Goal: Task Accomplishment & Management: Manage account settings

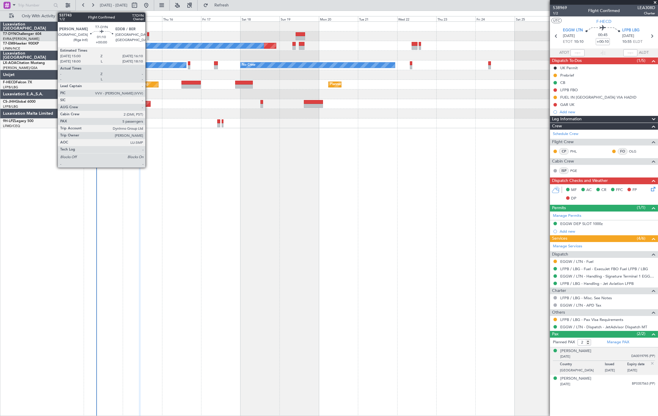
click at [148, 33] on div at bounding box center [148, 34] width 2 height 4
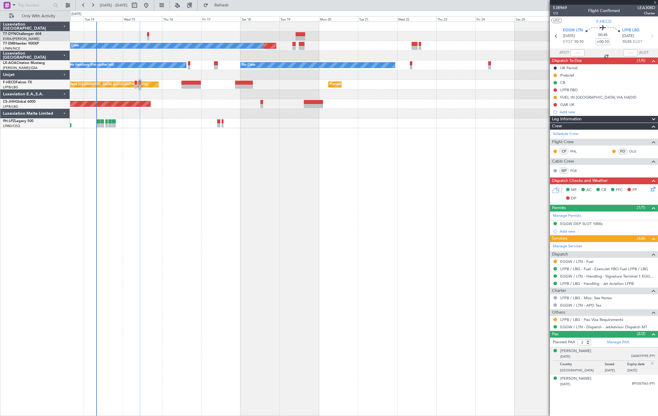
type input "5"
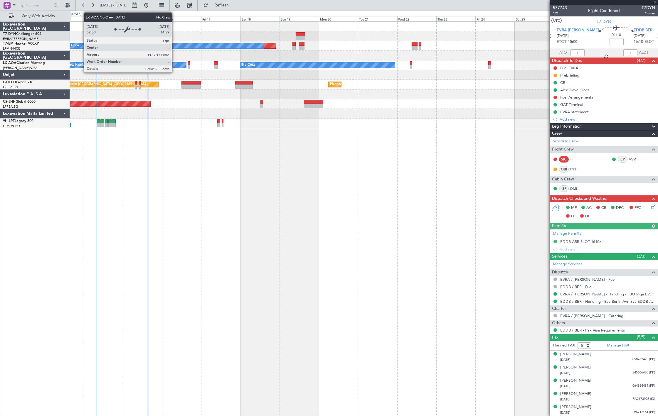
click at [572, 169] on link "PST" at bounding box center [576, 169] width 13 height 5
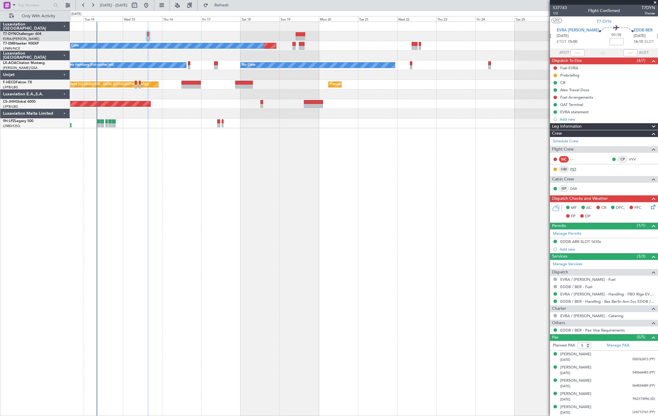
click at [574, 169] on link "PST" at bounding box center [576, 169] width 13 height 5
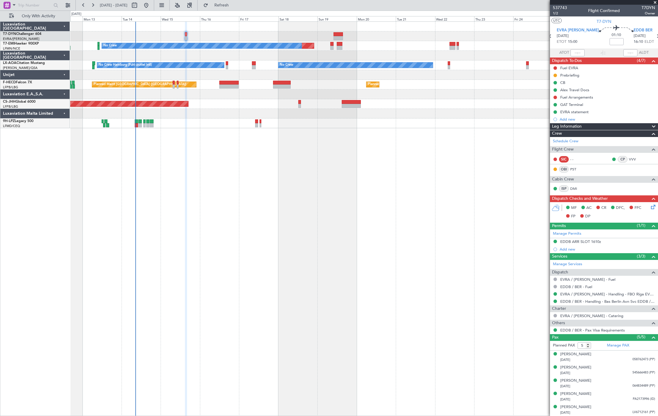
click at [185, 128] on div "Planned Maint No Crew No Crew Hamburg (Fuhlsbuttel Intl) No Crew Planned Maint …" at bounding box center [363, 75] width 587 height 107
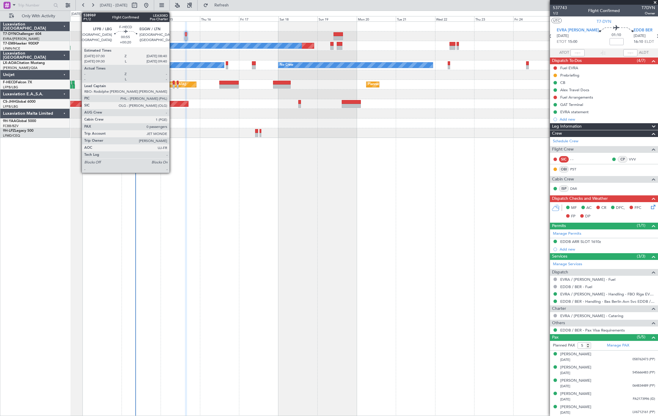
click at [173, 85] on div at bounding box center [174, 87] width 2 height 4
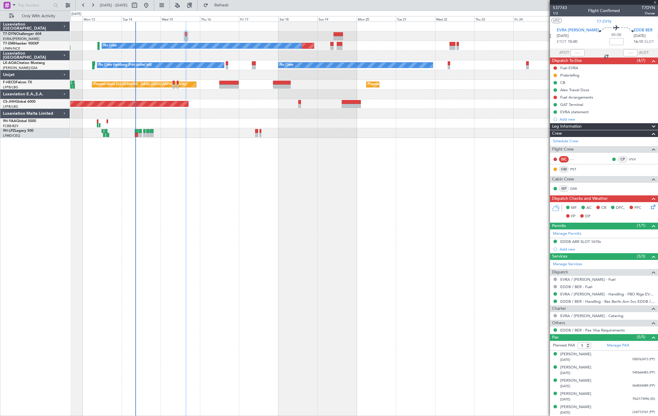
type input "+00:20"
type input "0"
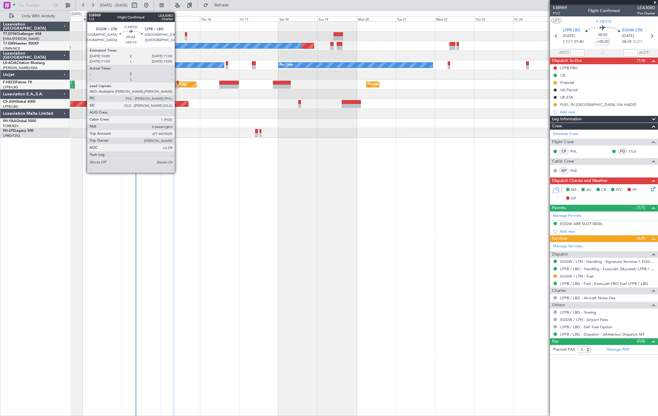
click at [178, 84] on div at bounding box center [178, 83] width 2 height 4
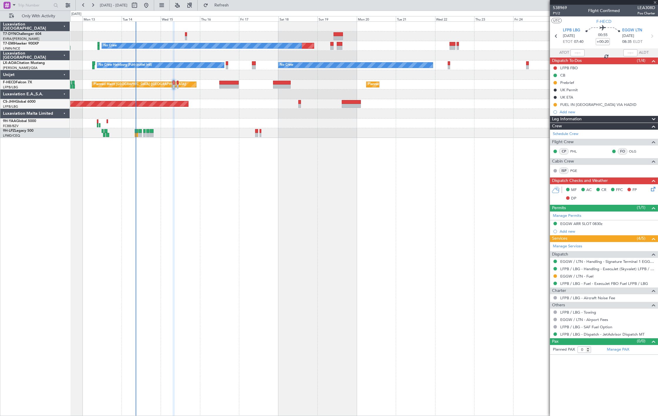
type input "+00:10"
type input "2"
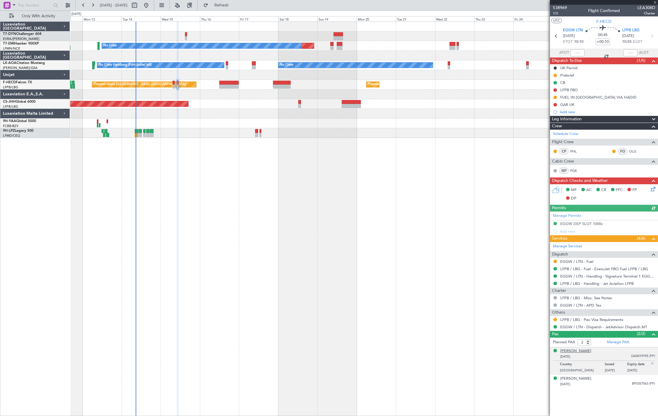
click at [572, 352] on div "Françoise JOLY" at bounding box center [575, 351] width 31 height 6
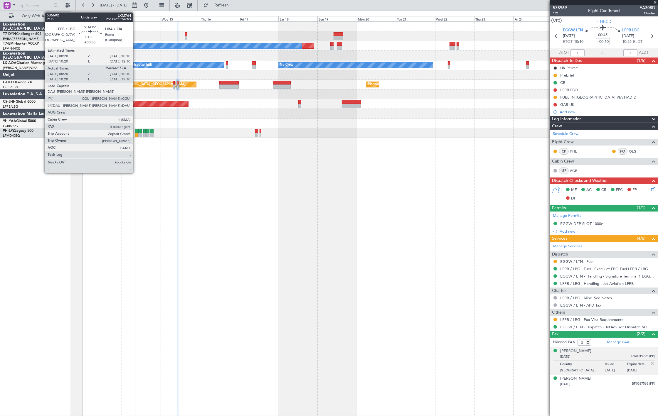
click at [136, 133] on div at bounding box center [136, 135] width 3 height 4
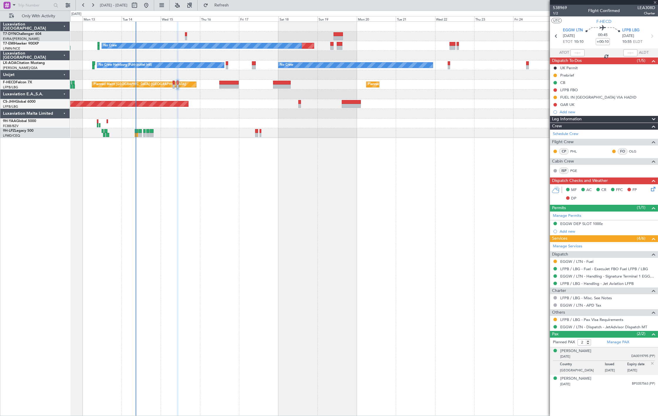
type input "+00:05"
type input "08:30"
type input "0"
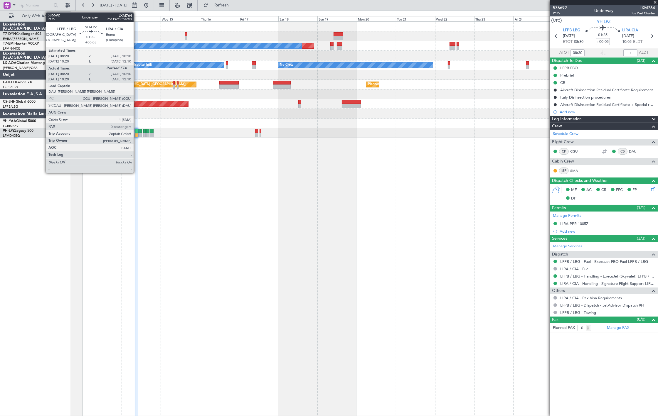
click at [136, 136] on div at bounding box center [136, 135] width 3 height 4
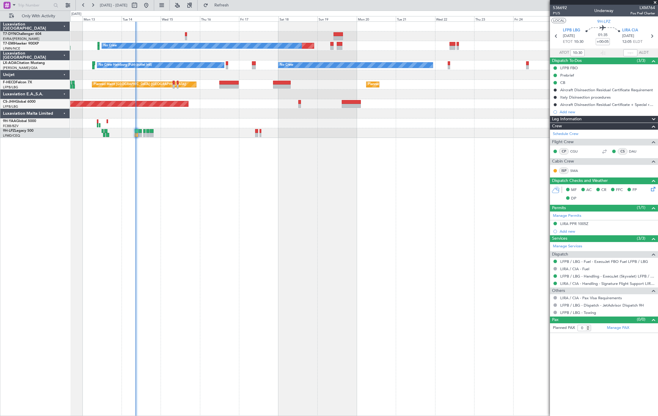
type input "08:30"
click at [51, 16] on span "Only With Activity" at bounding box center [38, 16] width 47 height 4
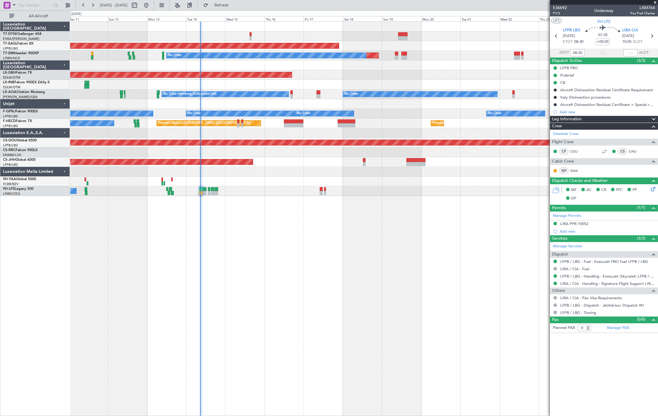
click at [224, 114] on div "Planned Maint Dubai (Al Maktoum Intl) Planned Maint No Crew Planned Maint Nurnb…" at bounding box center [363, 109] width 587 height 174
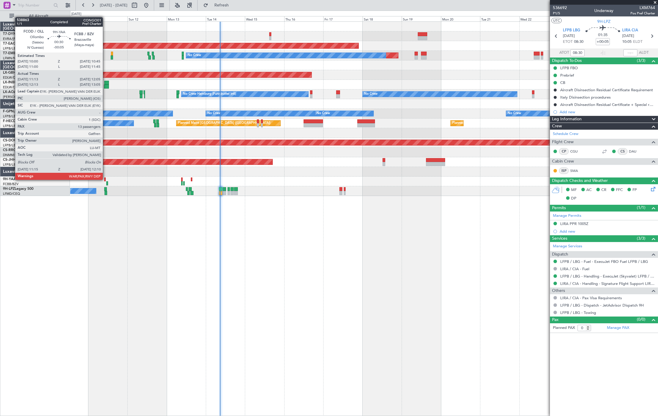
click at [105, 179] on div at bounding box center [104, 180] width 1 height 4
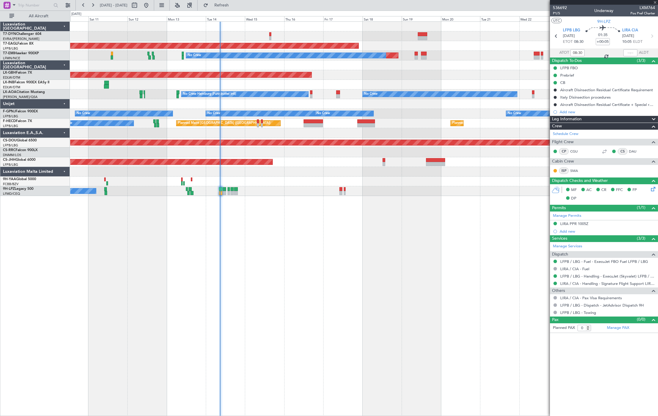
type input "-00:05"
type input "11:23"
type input "12:00"
type input "13"
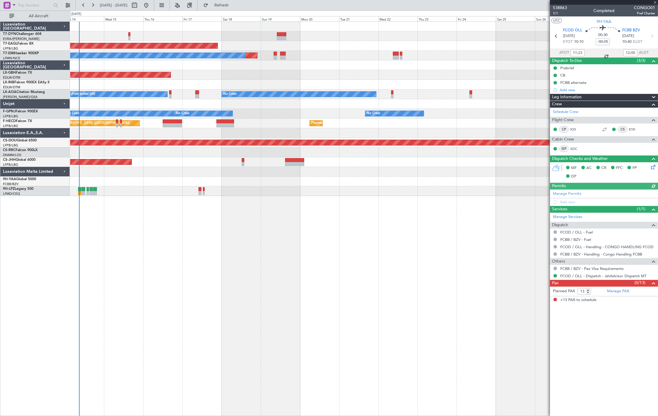
click at [268, 200] on div "Planned Maint Dubai (Al Maktoum Intl) Planned Maint No Crew Planned Maint Nurnb…" at bounding box center [363, 218] width 587 height 395
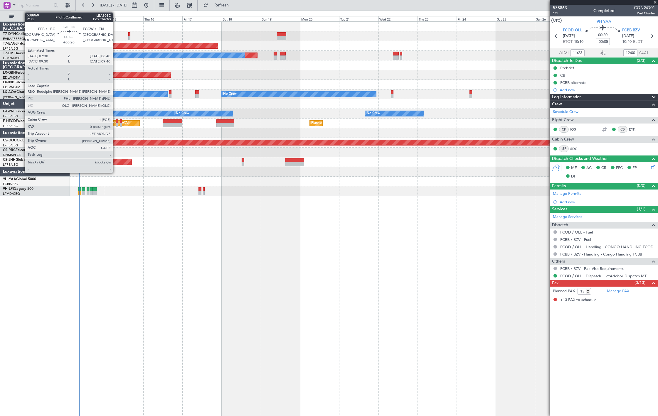
click at [116, 124] on div at bounding box center [117, 125] width 2 height 4
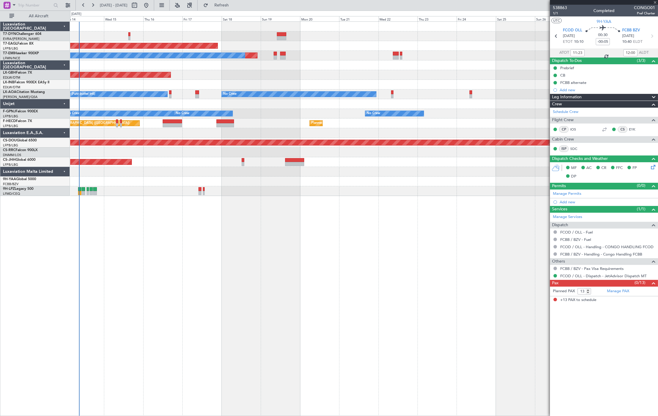
type input "+00:20"
type input "0"
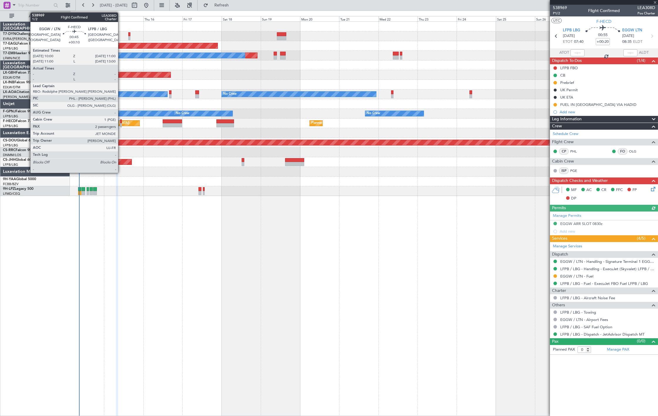
click at [121, 125] on div at bounding box center [121, 125] width 2 height 4
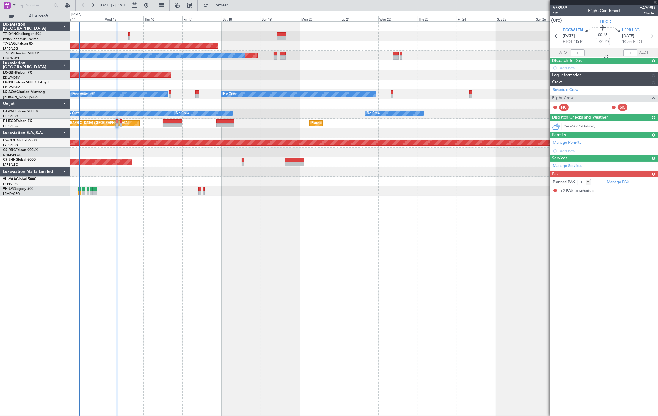
type input "+00:10"
type input "2"
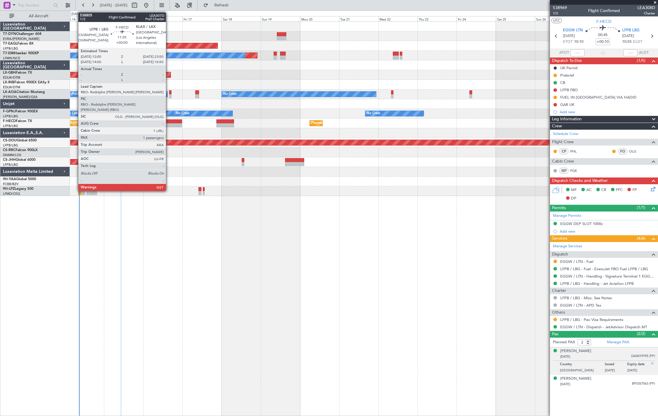
click at [169, 119] on div at bounding box center [172, 121] width 19 height 4
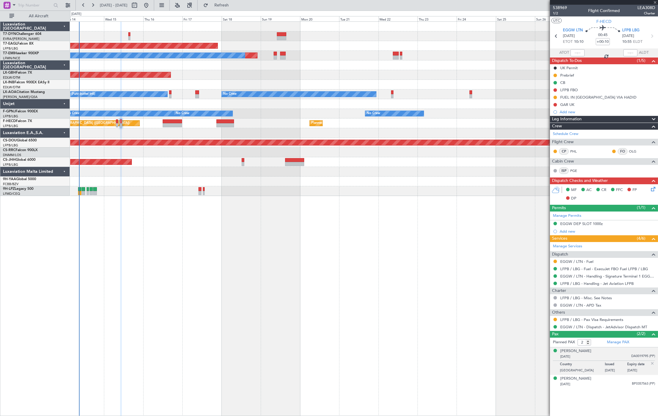
type input "1"
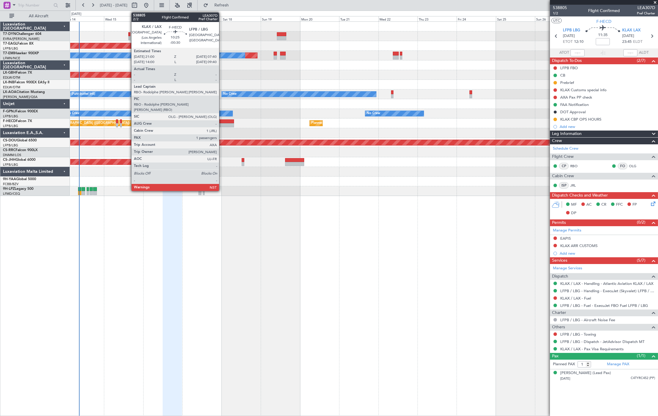
click at [222, 119] on div at bounding box center [225, 121] width 18 height 4
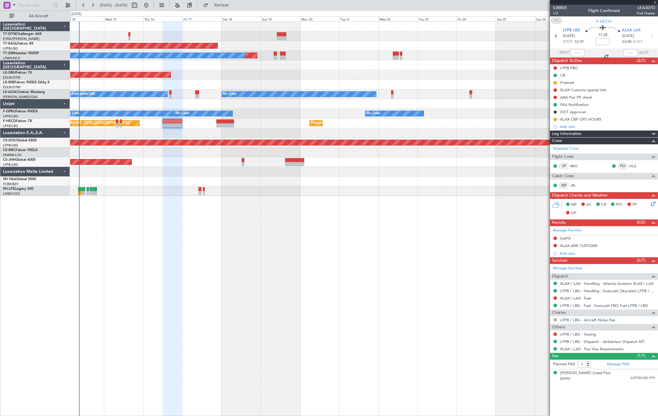
type input "-00:30"
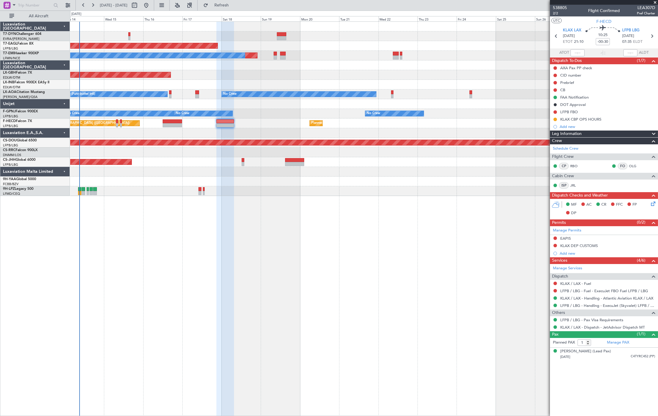
click at [194, 83] on div "Planned Maint Dubai (Al Maktoum Intl) Planned Maint No Crew Planned Maint Nurnb…" at bounding box center [363, 109] width 587 height 174
click at [45, 18] on button "All Aircraft" at bounding box center [34, 15] width 57 height 9
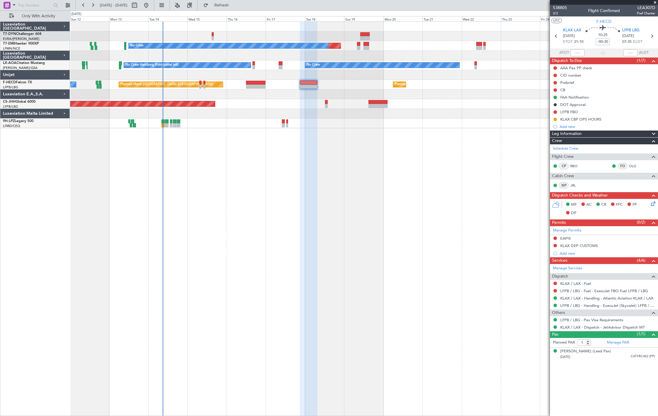
click at [194, 59] on div at bounding box center [363, 56] width 587 height 10
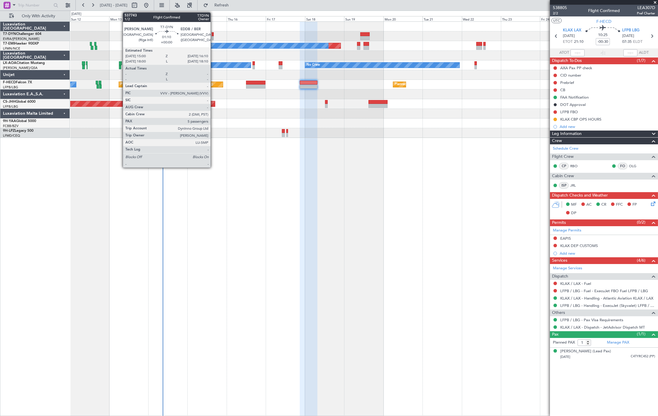
click at [213, 34] on div at bounding box center [213, 34] width 2 height 4
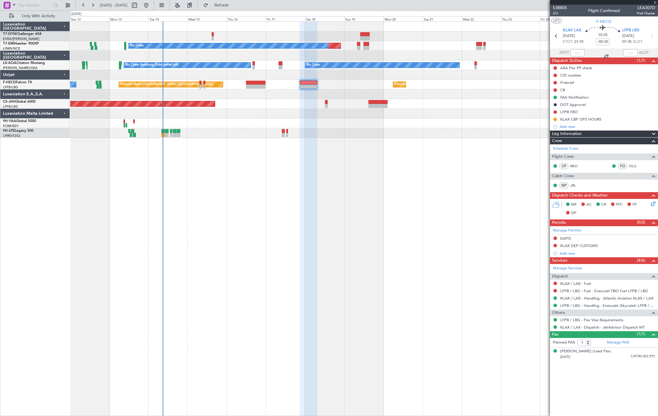
type input "5"
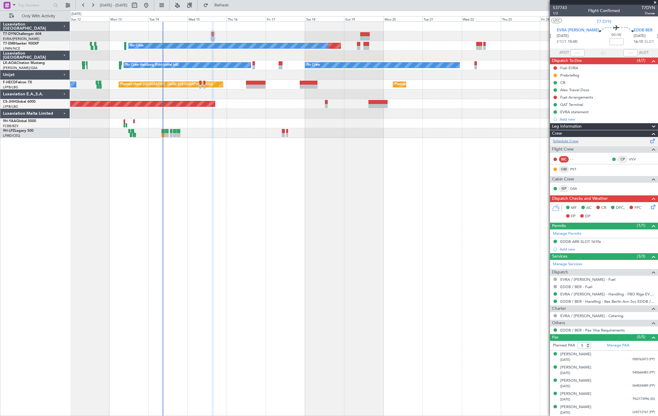
click at [579, 142] on div "Schedule Crew" at bounding box center [604, 141] width 108 height 9
click at [236, 60] on div at bounding box center [363, 56] width 587 height 10
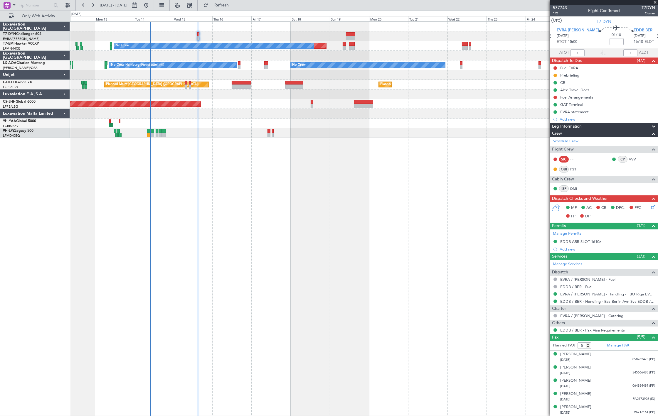
click at [387, 46] on div "Planned Maint No Crew Planned Maint [GEOGRAPHIC_DATA] No Crew Hamburg (Fuhlsbut…" at bounding box center [363, 80] width 587 height 116
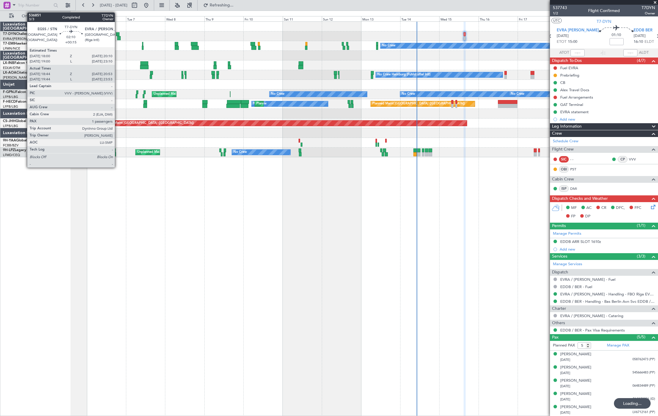
click at [118, 36] on div at bounding box center [119, 38] width 4 height 4
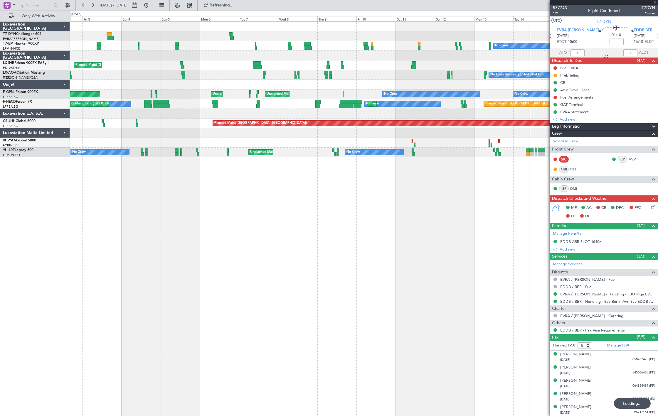
click at [227, 46] on div "Planned Maint No Crew" at bounding box center [363, 46] width 587 height 10
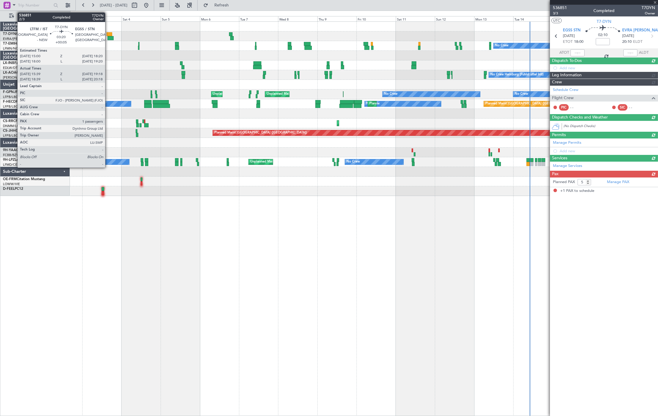
type input "+00:15"
type input "18:44"
type input "20:53"
type input "1"
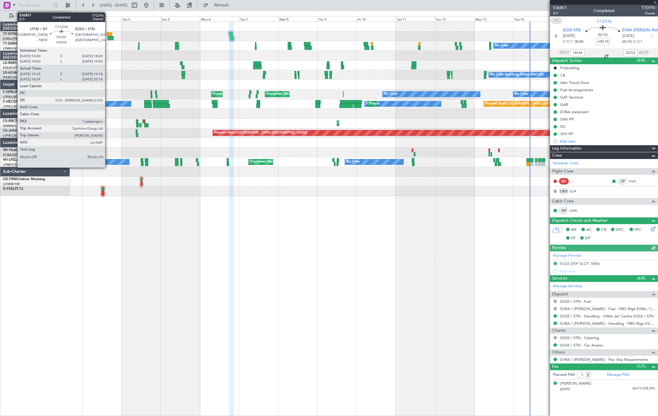
click at [108, 35] on div at bounding box center [110, 34] width 6 height 4
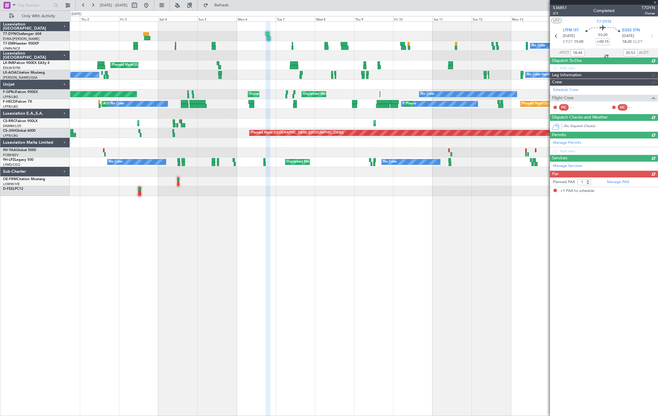
type input "+00:05"
type input "15:39"
type input "19:18"
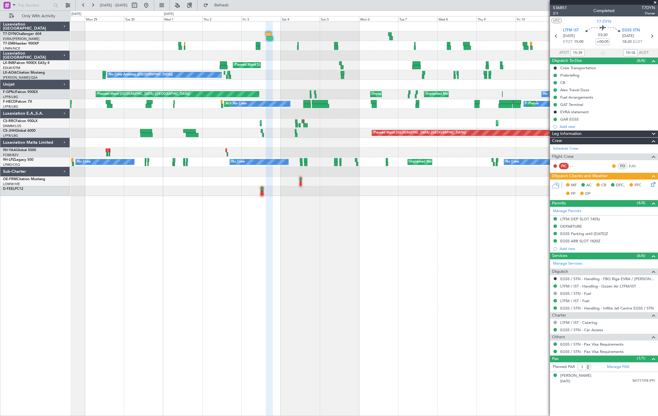
click at [280, 40] on div at bounding box center [363, 36] width 587 height 10
click at [56, 77] on div "Planned Maint No Crew Planned Maint [GEOGRAPHIC_DATA] Unplanned Maint [GEOGRAPH…" at bounding box center [329, 214] width 658 height 406
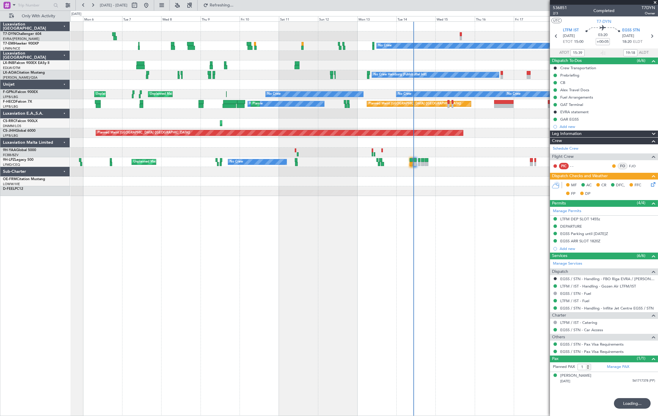
click at [154, 81] on div "Planned Maint No Crew Planned Maint [GEOGRAPHIC_DATA] No Crew Hamburg (Fuhlsbut…" at bounding box center [363, 109] width 587 height 174
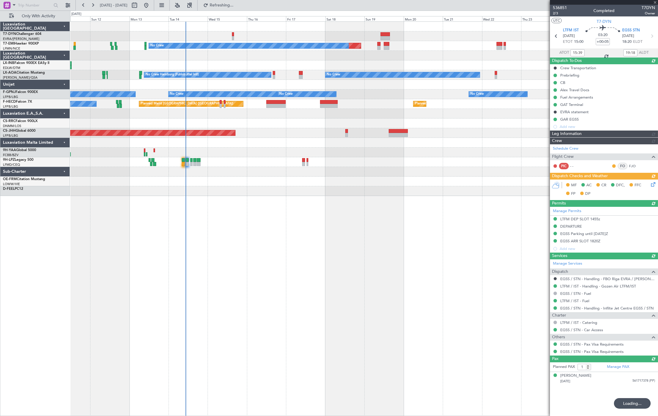
click at [217, 86] on div "Planned Maint No Crew No Crew Hamburg (Fuhlsbuttel Intl) No Crew Planned Maint …" at bounding box center [363, 109] width 587 height 174
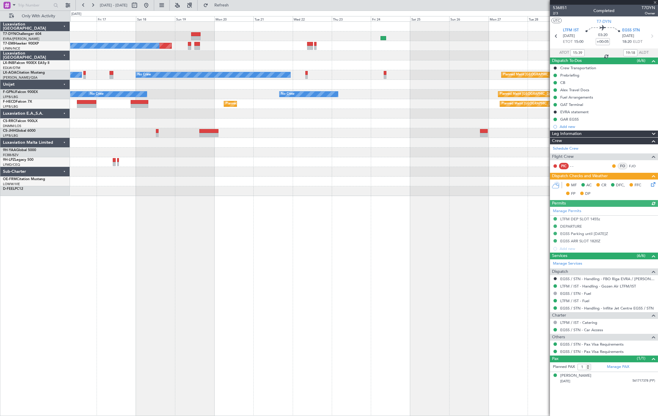
click at [212, 85] on div "Planned Maint No Crew Planned Maint Nurnberg No Crew Hamburg (Fuhlsbuttel Intl)…" at bounding box center [363, 109] width 587 height 174
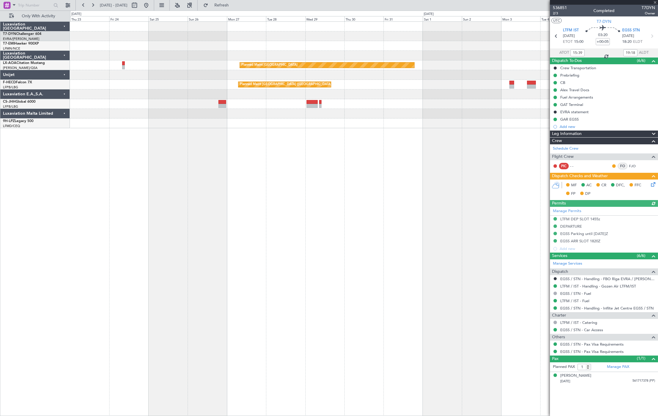
click at [127, 64] on div "Planned Maint [GEOGRAPHIC_DATA] No Crew Planned Maint [GEOGRAPHIC_DATA] ([GEOGR…" at bounding box center [363, 75] width 587 height 107
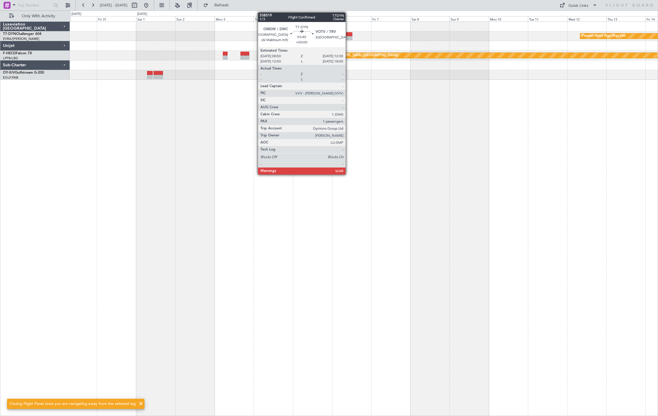
click at [348, 36] on div at bounding box center [349, 38] width 6 height 4
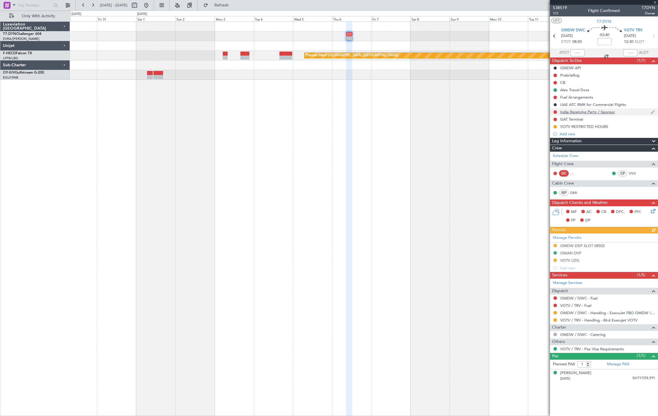
click at [594, 109] on div "India Receiving Party / Sponsor" at bounding box center [587, 111] width 55 height 5
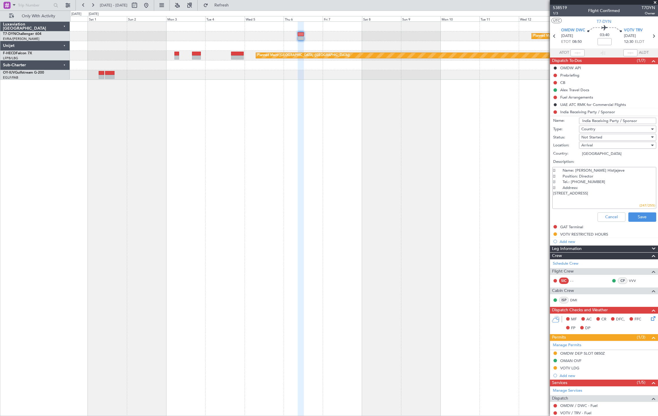
click at [338, 97] on div "Planned Maint Riga (Riga Intl) Planned Maint [GEOGRAPHIC_DATA] ([GEOGRAPHIC_DAT…" at bounding box center [363, 218] width 587 height 395
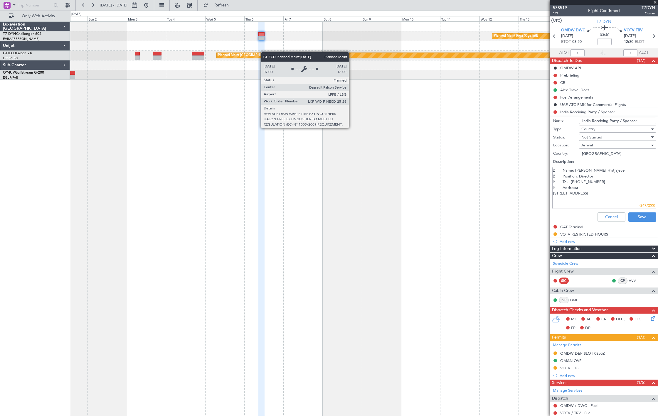
click at [260, 53] on div "Planned Maint Riga (Riga Intl) Planned Maint [GEOGRAPHIC_DATA] ([GEOGRAPHIC_DAT…" at bounding box center [363, 51] width 587 height 58
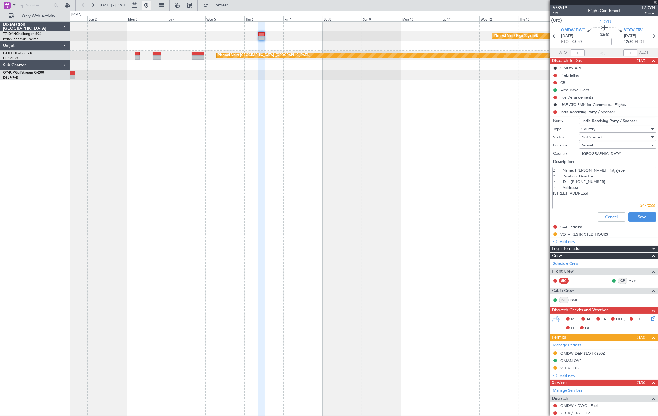
click at [151, 8] on button at bounding box center [145, 5] width 9 height 9
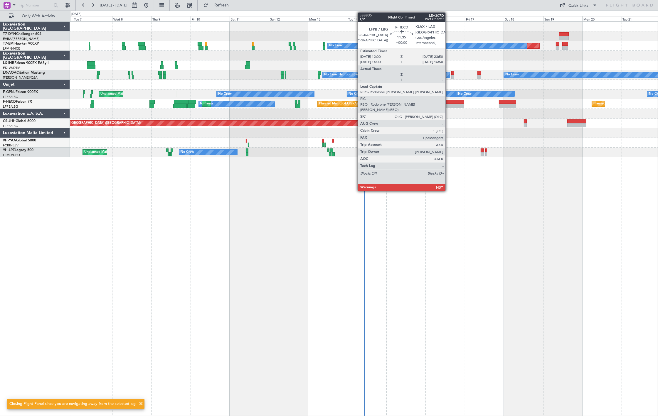
click at [448, 103] on div at bounding box center [454, 102] width 19 height 4
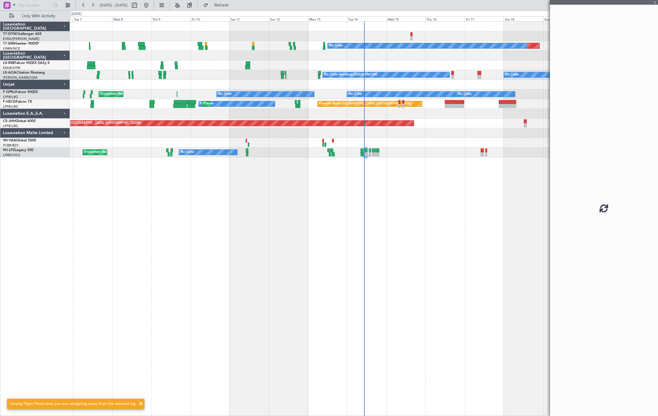
click at [453, 111] on div at bounding box center [363, 114] width 587 height 10
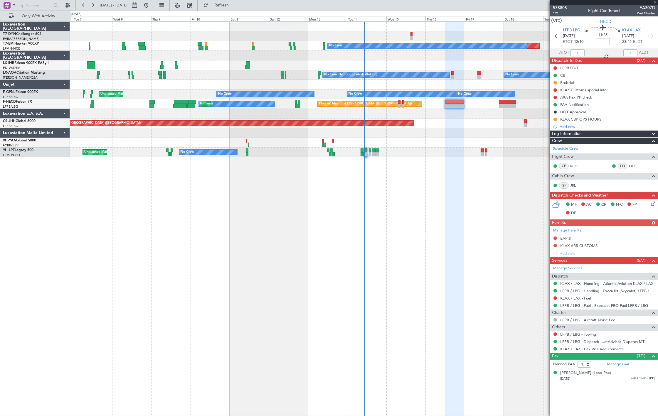
click at [639, 9] on span "LEA307D" at bounding box center [645, 8] width 18 height 6
copy span "LEA307D"
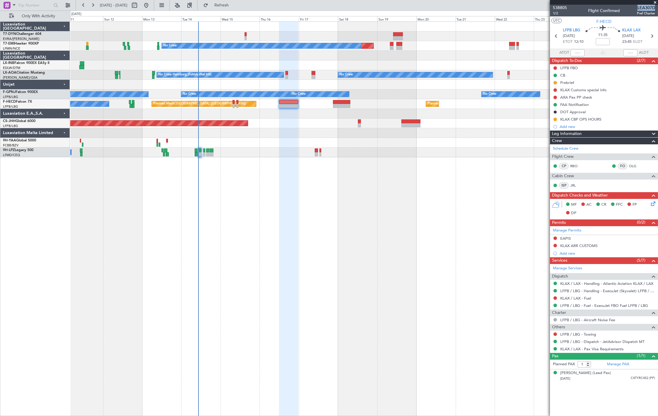
click at [229, 119] on div "Planned Maint No Crew No Crew Hamburg (Fuhlsbuttel Intl) No Crew Planned Maint …" at bounding box center [363, 90] width 587 height 136
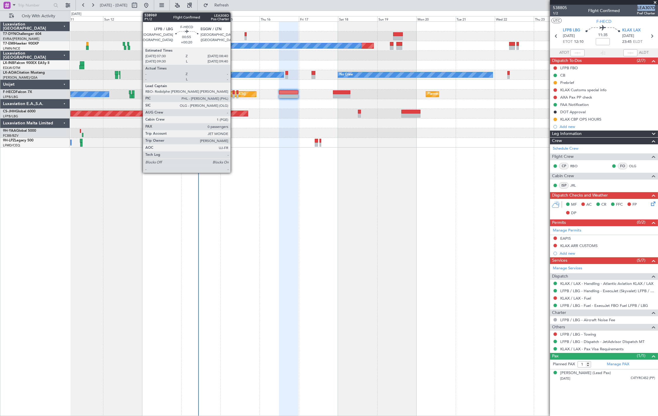
click at [233, 95] on div at bounding box center [233, 96] width 2 height 4
type input "+00:20"
type input "0"
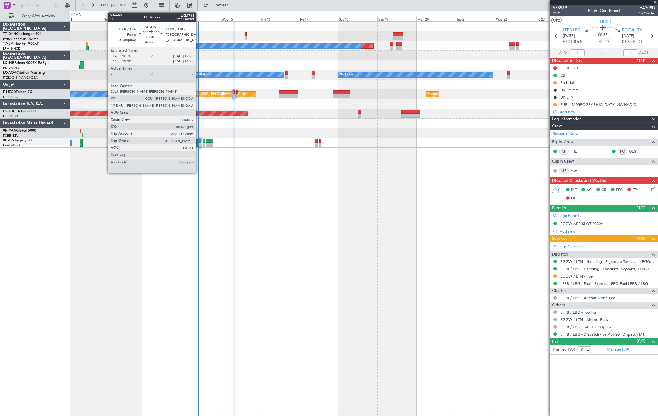
click at [199, 144] on div at bounding box center [199, 145] width 3 height 4
type input "+00:05"
type input "1"
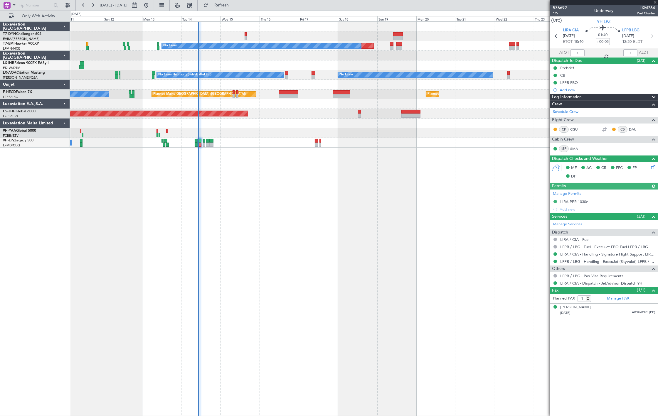
click at [644, 8] on span "LXM764" at bounding box center [645, 8] width 18 height 6
copy span "LXM764"
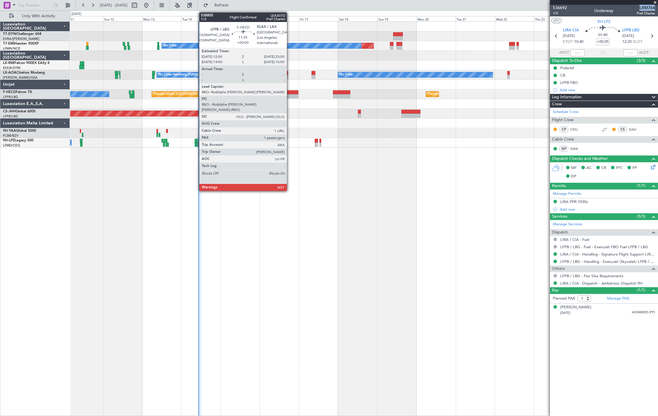
click at [290, 95] on div at bounding box center [288, 96] width 19 height 4
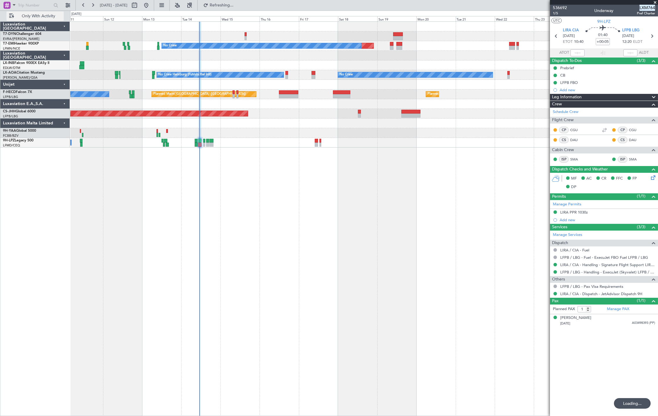
type input "10:59"
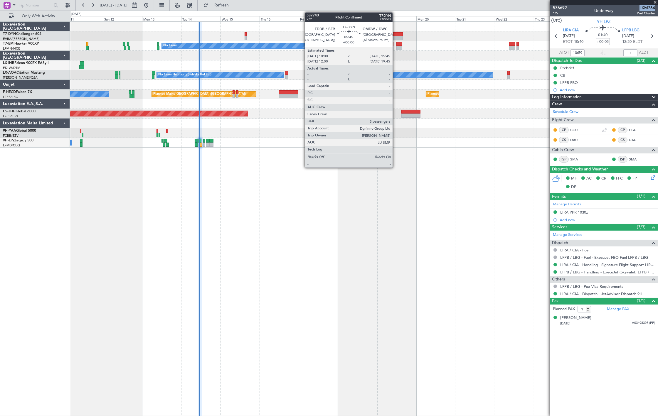
click at [395, 32] on div at bounding box center [397, 34] width 9 height 4
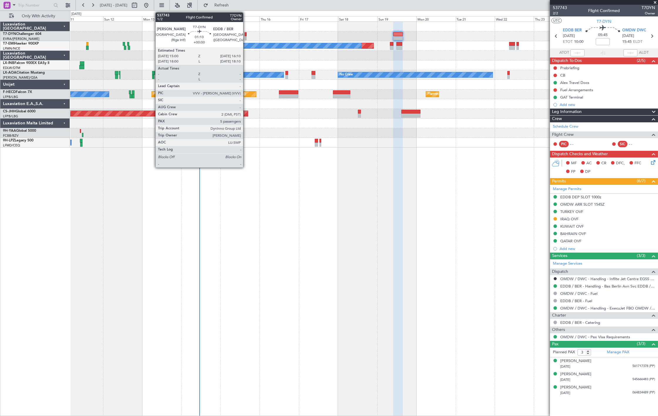
click at [246, 33] on div at bounding box center [245, 34] width 2 height 4
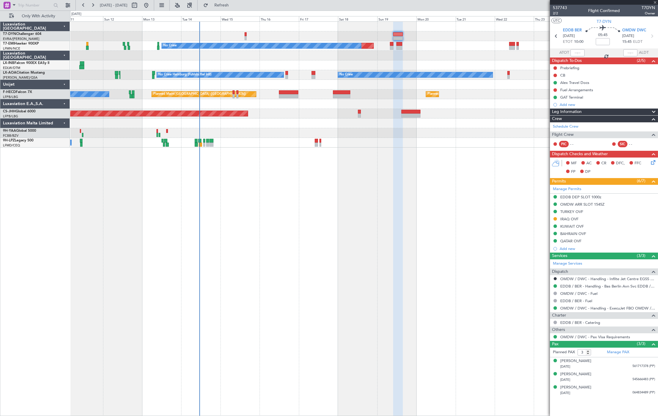
type input "5"
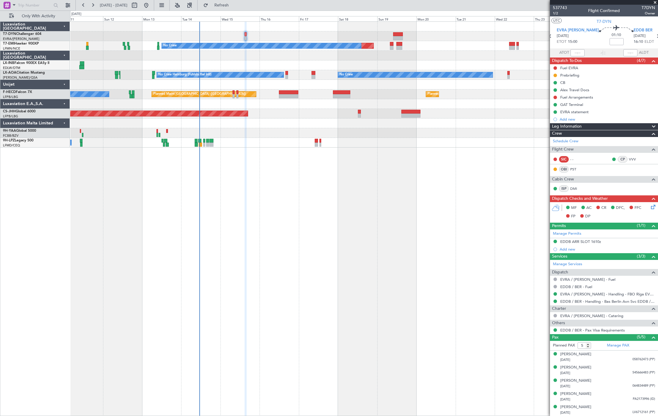
scroll to position [0, 0]
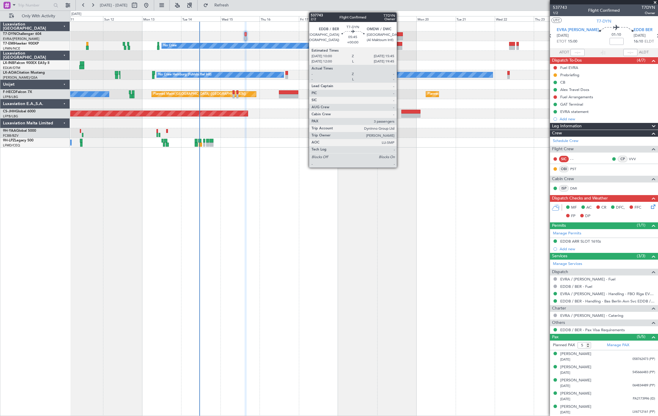
click at [399, 36] on div at bounding box center [397, 38] width 9 height 4
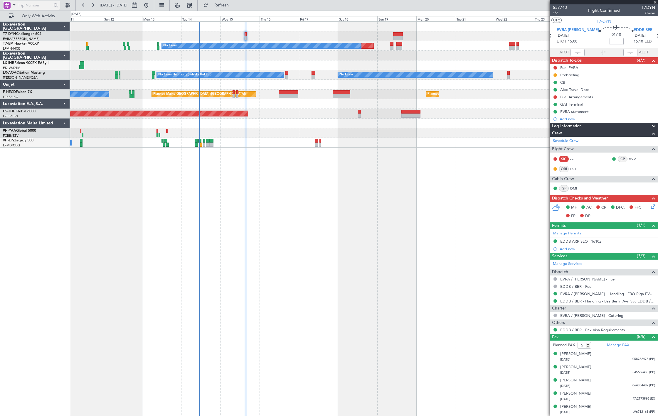
click at [31, 5] on input "text" at bounding box center [35, 5] width 34 height 9
paste input "528441"
type input "528441"
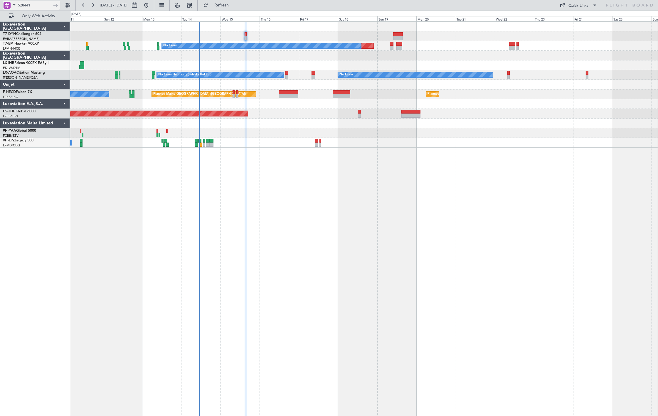
scroll to position [0, 0]
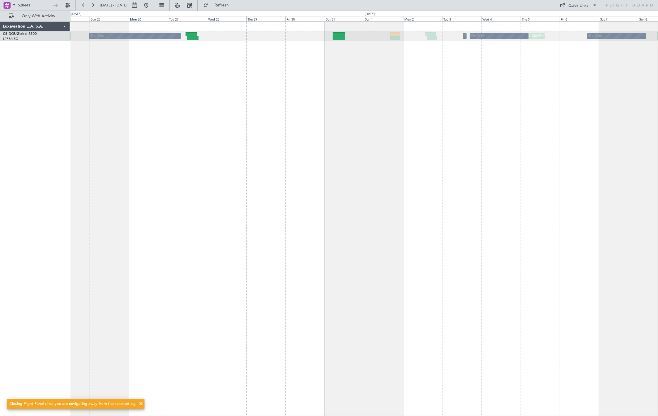
click at [247, 65] on div "Planned Maint [GEOGRAPHIC_DATA] ([GEOGRAPHIC_DATA]) Owner No Crew No Crew Plann…" at bounding box center [363, 218] width 587 height 395
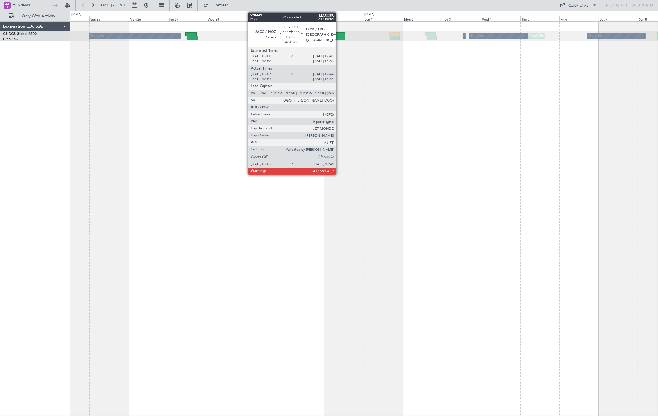
click at [339, 36] on div at bounding box center [338, 38] width 13 height 4
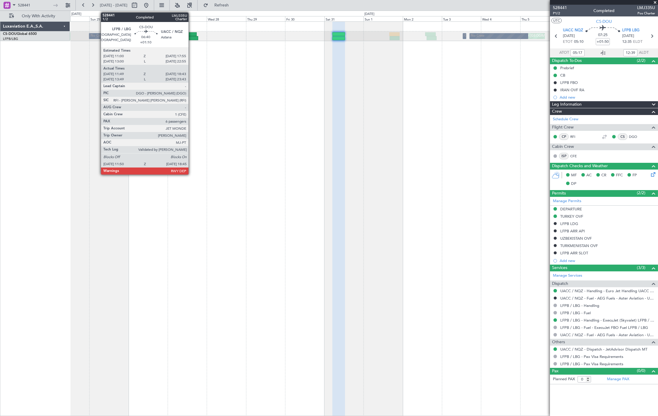
click at [191, 35] on div at bounding box center [190, 34] width 11 height 4
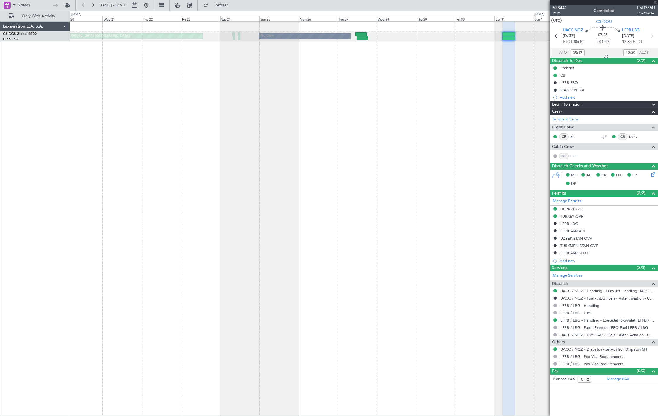
type input "+01:10"
type input "11:59"
type input "18:38"
type input "6"
click at [194, 89] on div "Planned Maint [GEOGRAPHIC_DATA] ([GEOGRAPHIC_DATA]) No Crew Planned Maint [GEOG…" at bounding box center [363, 218] width 587 height 395
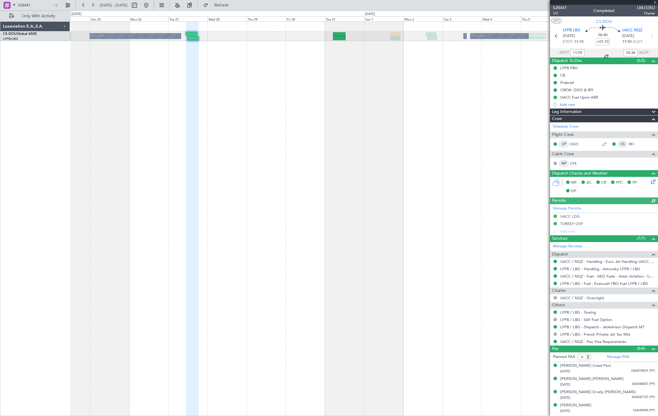
scroll to position [25, 0]
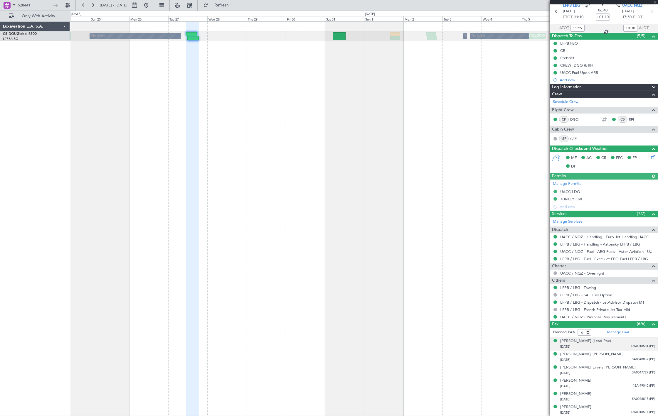
click at [635, 344] on span "DA0018531 (PP)" at bounding box center [643, 346] width 24 height 5
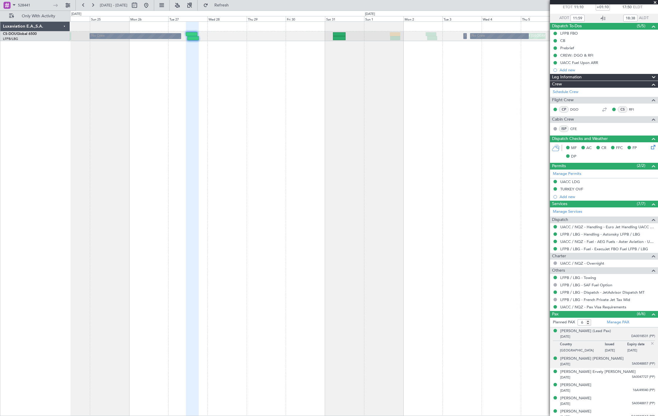
scroll to position [39, 0]
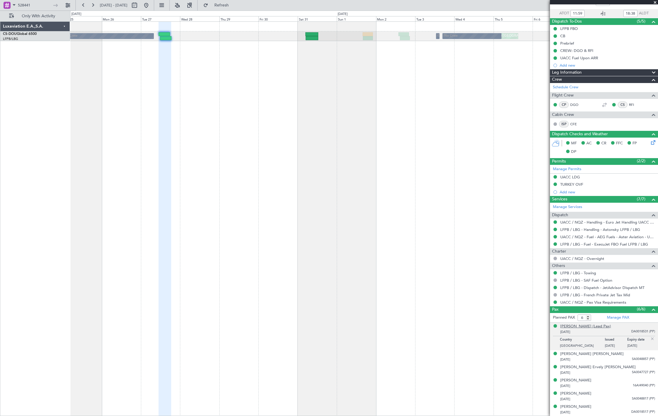
click at [578, 327] on div "[PERSON_NAME] (Lead Pax)" at bounding box center [585, 327] width 51 height 6
click at [35, 5] on input "528441" at bounding box center [35, 5] width 34 height 9
paste input "4235"
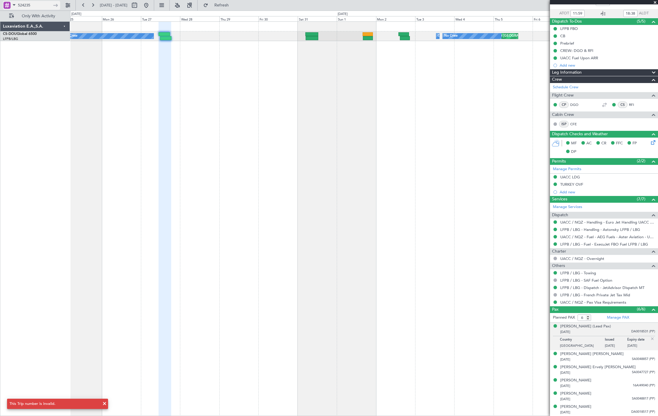
click at [39, 5] on input "524235" at bounding box center [35, 5] width 34 height 9
type input "524235"
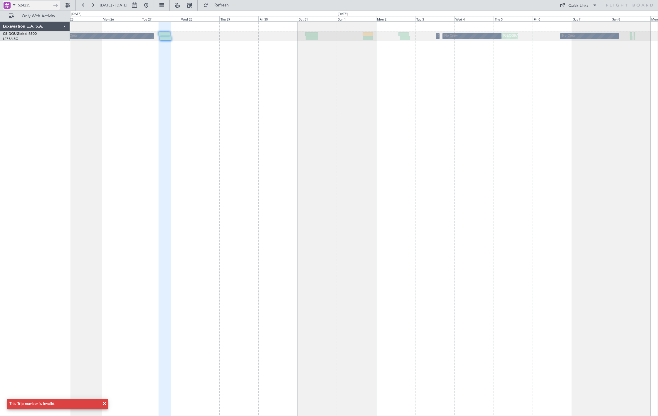
scroll to position [0, 0]
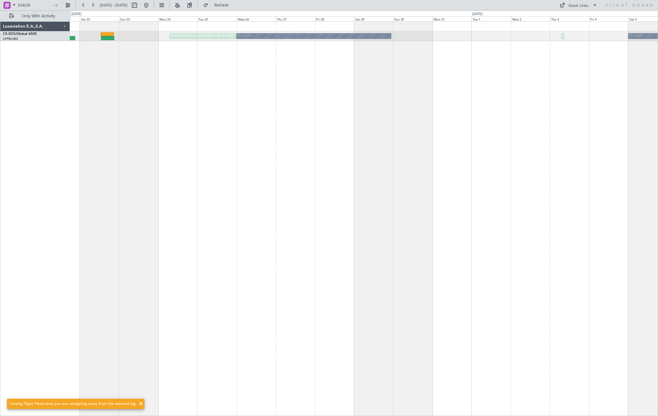
click at [289, 87] on div "No Crew AOG Maint [GEOGRAPHIC_DATA] ([GEOGRAPHIC_DATA]) No Crew Planned Maint […" at bounding box center [363, 218] width 587 height 395
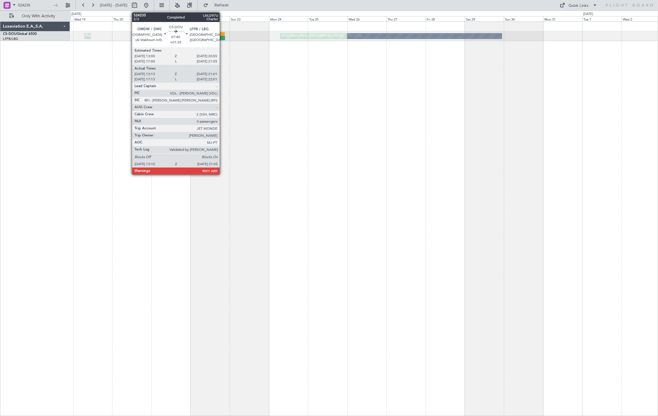
click at [217, 36] on div at bounding box center [218, 38] width 13 height 4
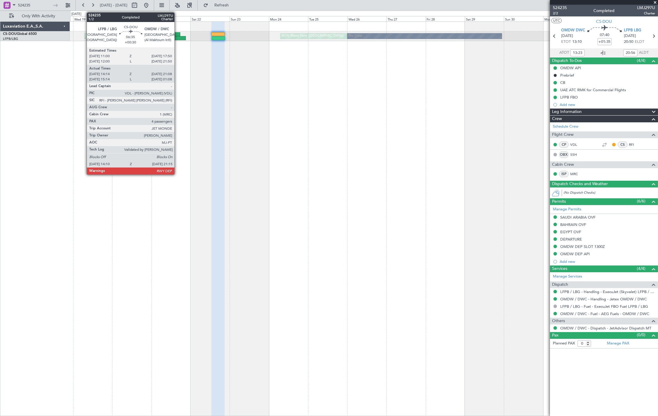
click at [177, 36] on div at bounding box center [174, 34] width 11 height 4
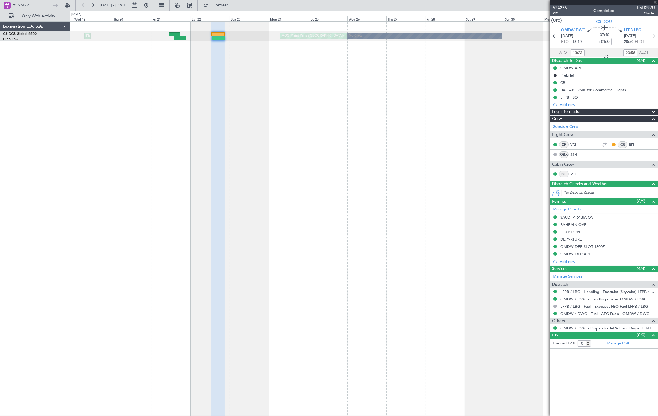
type input "+00:30"
type input "14:24"
type input "21:03"
type input "4"
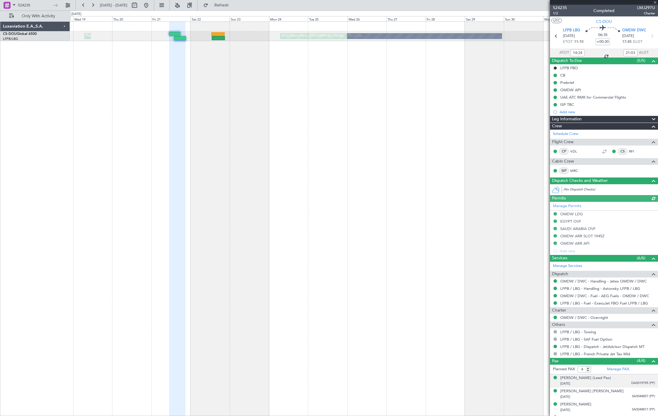
click at [621, 379] on div "[PERSON_NAME] (Lead Pax) [DATE] DA0019795 (PP)" at bounding box center [607, 380] width 95 height 11
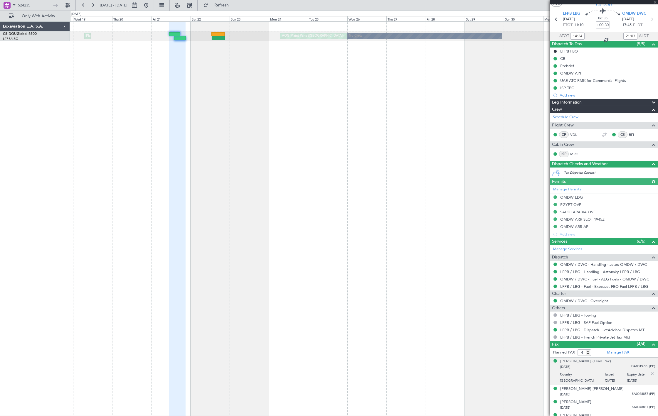
scroll to position [25, 0]
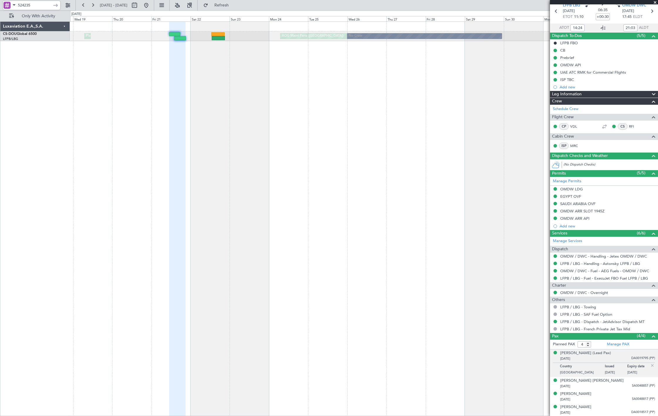
click at [32, 4] on input "524235" at bounding box center [35, 5] width 34 height 9
click at [33, 3] on input "524235" at bounding box center [35, 5] width 34 height 9
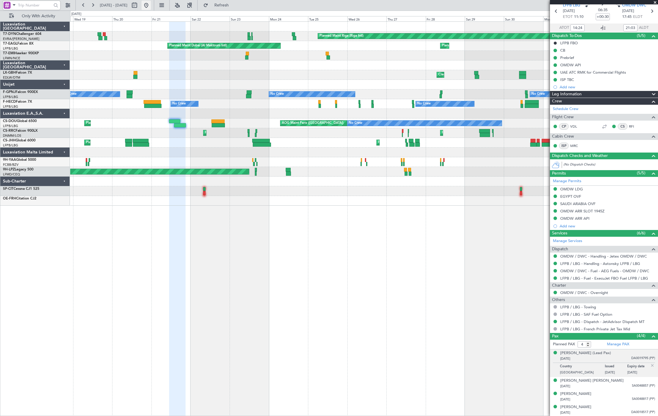
click at [151, 5] on button at bounding box center [145, 5] width 9 height 9
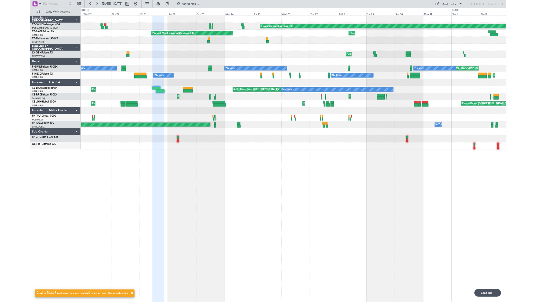
scroll to position [0, 0]
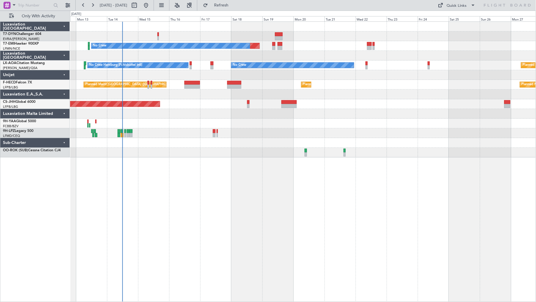
click at [159, 34] on div at bounding box center [303, 36] width 466 height 10
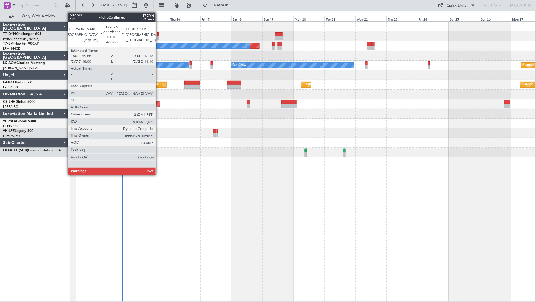
click at [159, 36] on div at bounding box center [159, 38] width 2 height 4
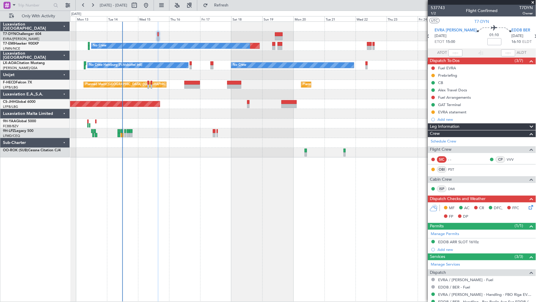
click at [156, 35] on div at bounding box center [303, 36] width 466 height 10
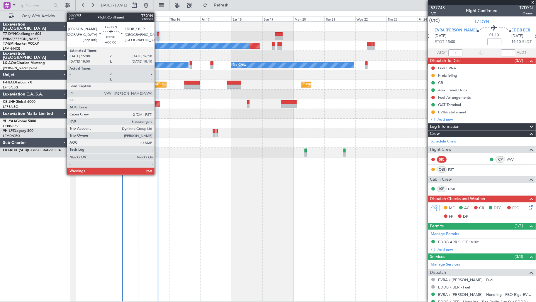
click at [158, 36] on div at bounding box center [159, 38] width 2 height 4
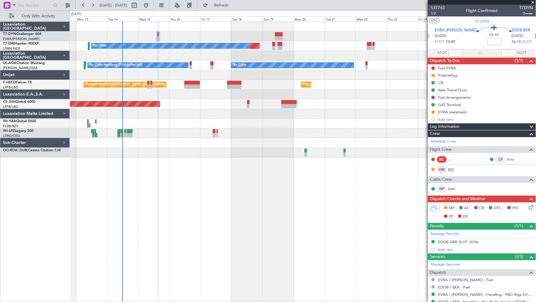
click at [454, 168] on link "PST" at bounding box center [455, 169] width 13 height 5
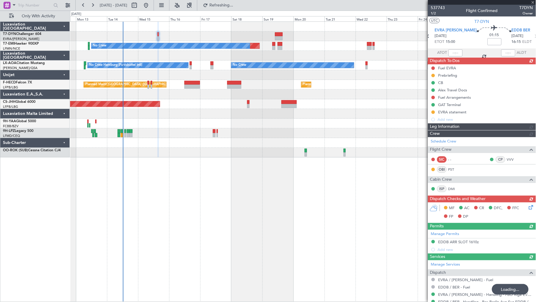
type input "+00:05"
